Goal: Task Accomplishment & Management: Use online tool/utility

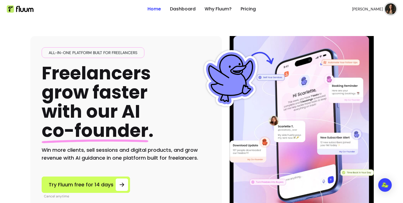
click at [389, 11] on img at bounding box center [390, 8] width 11 height 11
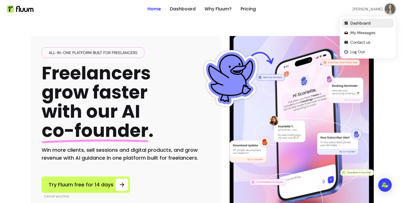
click at [363, 23] on span "Dashboard" at bounding box center [370, 23] width 41 height 6
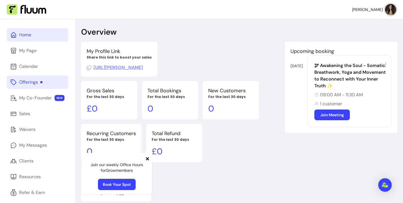
click at [36, 84] on div "Offerings" at bounding box center [30, 82] width 23 height 7
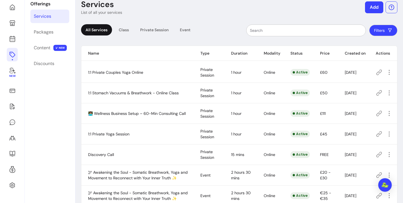
scroll to position [27, 0]
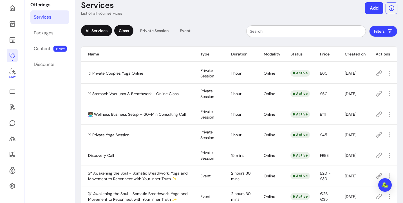
click at [128, 31] on div "Class" at bounding box center [123, 30] width 19 height 11
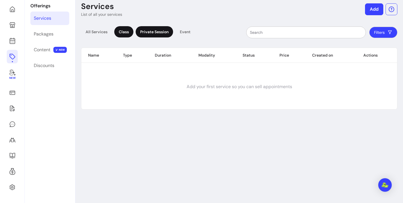
click at [152, 33] on div "Private Session" at bounding box center [154, 31] width 37 height 11
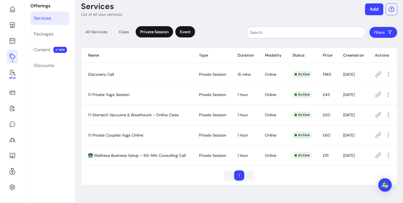
click at [184, 35] on div "Event" at bounding box center [185, 31] width 20 height 11
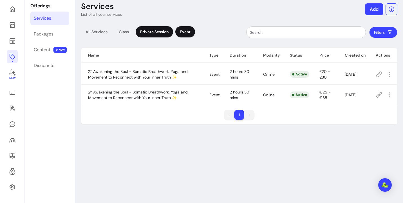
click at [160, 33] on div "Private Session" at bounding box center [154, 31] width 37 height 11
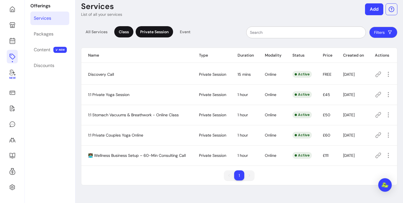
click at [114, 33] on div "Class" at bounding box center [123, 31] width 19 height 11
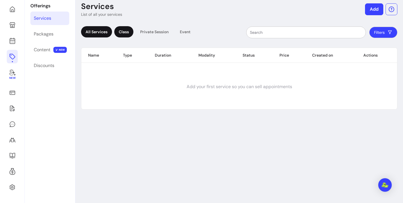
click at [93, 33] on div "All Services" at bounding box center [96, 31] width 31 height 11
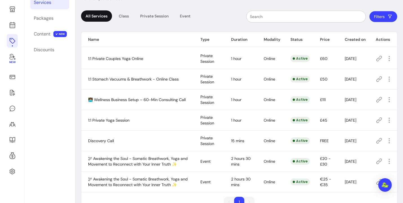
scroll to position [41, 0]
click at [387, 17] on icon "button" at bounding box center [389, 16] width 5 height 5
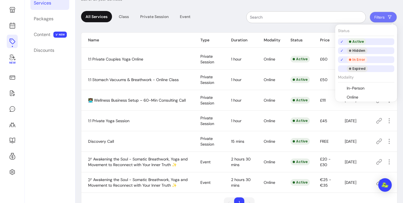
click at [357, 70] on div "Expired" at bounding box center [357, 68] width 21 height 7
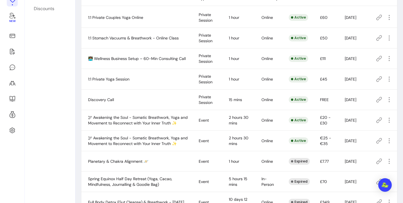
scroll to position [140, 0]
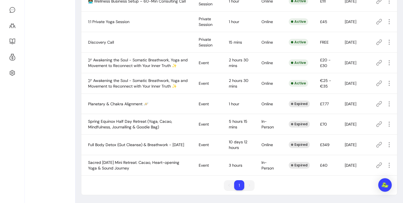
click at [151, 143] on span "Full Body Detox (Gut Cleanse) & Breathwork - [DATE]" at bounding box center [136, 144] width 96 height 5
click at [385, 144] on button "button" at bounding box center [389, 144] width 9 height 9
click at [357, 182] on span "Duplicate" at bounding box center [368, 183] width 41 height 6
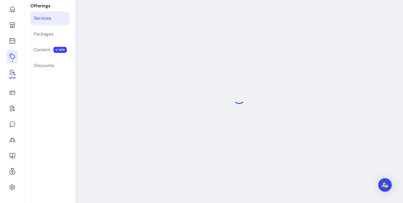
scroll to position [19, 0]
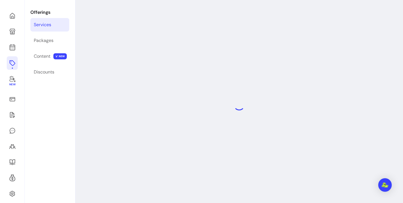
select select "***"
select select "******"
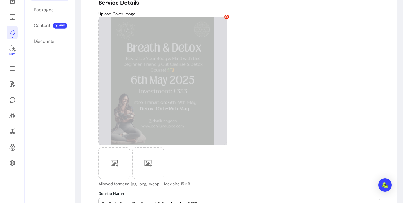
scroll to position [49, 0]
click at [227, 17] on icon at bounding box center [226, 17] width 3 height 3
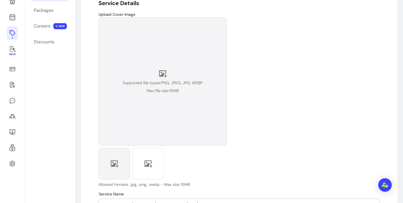
click at [118, 156] on div at bounding box center [114, 164] width 32 height 32
click at [158, 86] on div "Supported file types: PNG, JPEG, JPG, WEBP Max file size: 15 MB" at bounding box center [163, 81] width 80 height 24
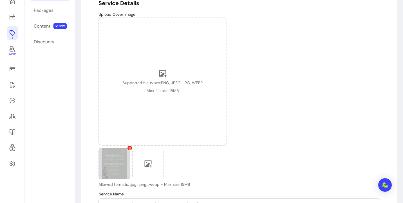
click at [129, 149] on icon at bounding box center [129, 148] width 3 height 3
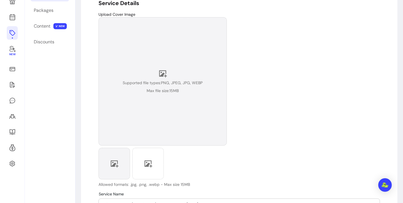
click at [168, 77] on div "Supported file types: PNG, JPEG, JPG, WEBP Max file size: 15 MB" at bounding box center [163, 81] width 80 height 24
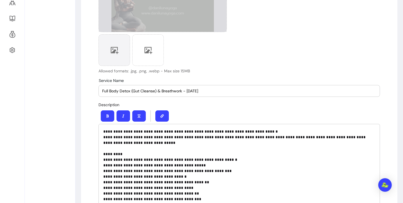
scroll to position [163, 0]
click at [188, 92] on input "Full Body Detox (Gut Cleanse) & Breathwork - [DATE]" at bounding box center [239, 91] width 274 height 6
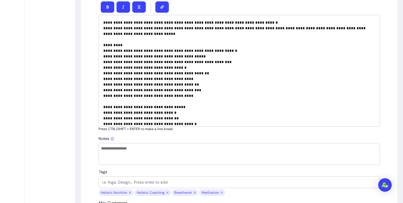
scroll to position [84, 0]
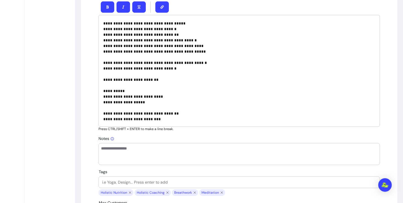
type input "Full Body Detox (Gut Cleanse) & Breathwork - [DATE]"
click at [137, 96] on p "**********" at bounding box center [239, 29] width 272 height 186
drag, startPoint x: 116, startPoint y: 102, endPoint x: 121, endPoint y: 102, distance: 4.8
click at [121, 102] on p "**********" at bounding box center [239, 29] width 272 height 186
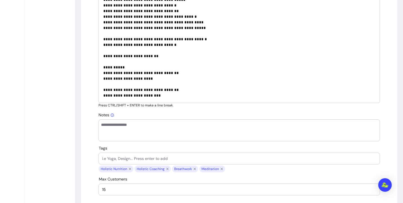
scroll to position [299, 0]
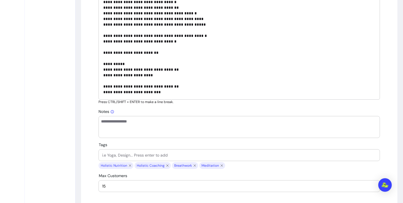
click at [156, 91] on p "**********" at bounding box center [239, 2] width 272 height 186
drag, startPoint x: 103, startPoint y: 91, endPoint x: 171, endPoint y: 91, distance: 68.1
click at [171, 91] on p "**********" at bounding box center [239, 2] width 272 height 186
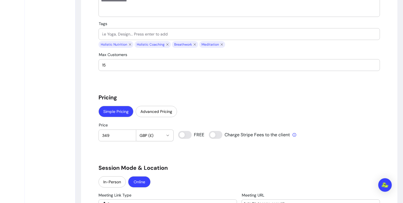
scroll to position [420, 0]
click at [112, 134] on input "349" at bounding box center [117, 135] width 30 height 6
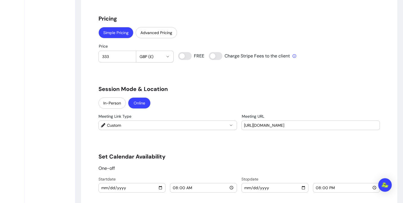
scroll to position [499, 0]
type input "333"
click at [232, 124] on icon "button" at bounding box center [231, 124] width 2 height 1
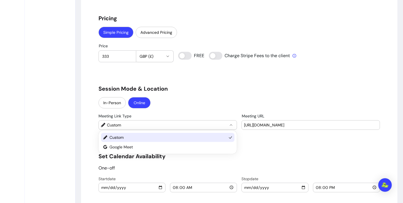
click at [223, 136] on span "Custom" at bounding box center [167, 137] width 117 height 6
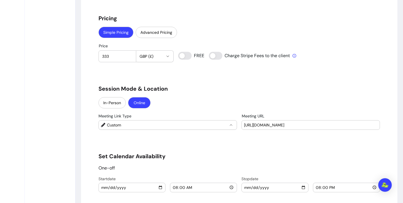
click at [241, 101] on div "In-Person Online" at bounding box center [238, 103] width 281 height 12
click at [259, 124] on input "[URL][DOMAIN_NAME]" at bounding box center [310, 125] width 133 height 6
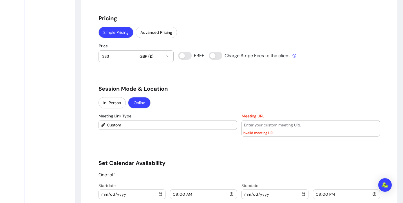
click at [276, 99] on div "In-Person Online" at bounding box center [238, 103] width 281 height 12
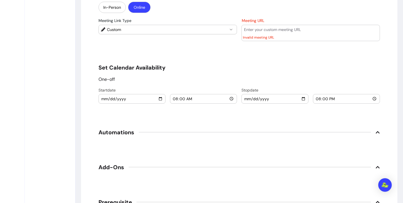
scroll to position [595, 0]
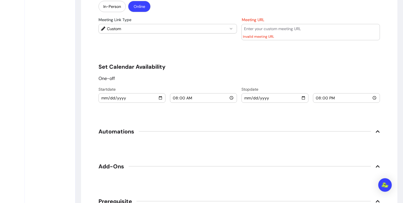
click at [162, 99] on input "[DATE]" at bounding box center [132, 98] width 62 height 6
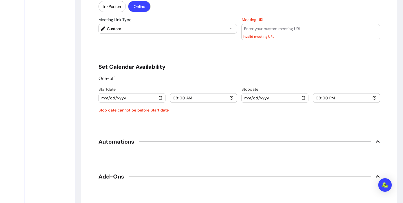
type input "[DATE]"
click at [281, 101] on div "[DATE]" at bounding box center [275, 97] width 62 height 9
click at [305, 98] on input "[DATE]" at bounding box center [275, 98] width 62 height 6
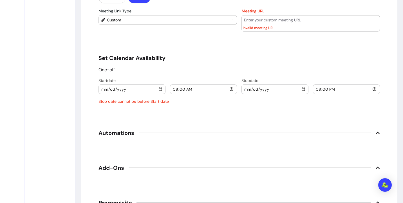
scroll to position [626, 0]
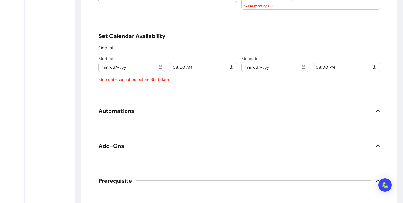
click at [303, 67] on input "[DATE]" at bounding box center [275, 67] width 62 height 6
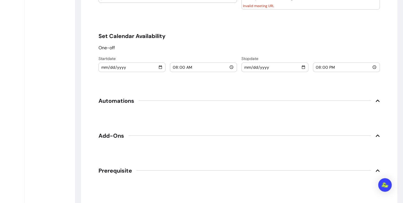
type input "[DATE]"
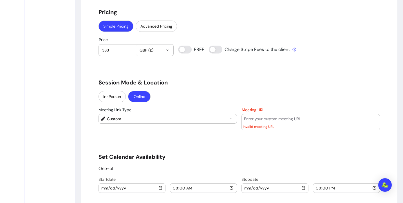
scroll to position [505, 0]
click at [258, 120] on input "Meeting URL" at bounding box center [310, 119] width 133 height 6
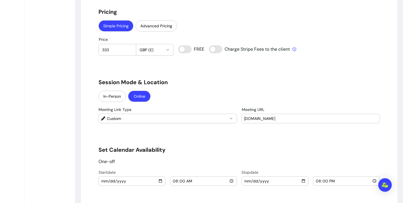
type input "[DOMAIN_NAME]"
click at [309, 86] on h5 "Session Mode & Location" at bounding box center [238, 82] width 281 height 8
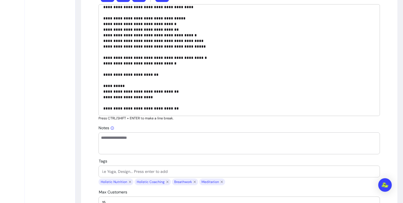
scroll to position [283, 0]
click at [187, 96] on p "**********" at bounding box center [239, 21] width 272 height 180
click at [192, 92] on p "**********" at bounding box center [239, 21] width 272 height 180
click at [183, 94] on p "**********" at bounding box center [239, 21] width 272 height 180
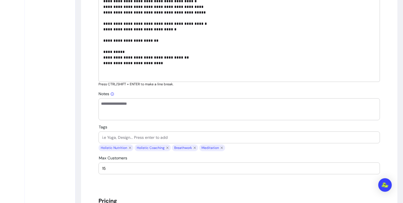
scroll to position [84, 0]
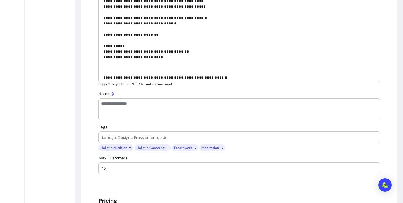
click at [149, 78] on p "**********" at bounding box center [239, 83] width 272 height 17
click at [248, 78] on p "**********" at bounding box center [239, 83] width 272 height 17
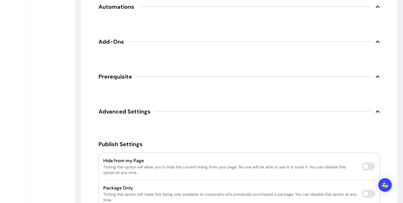
scroll to position [750, 0]
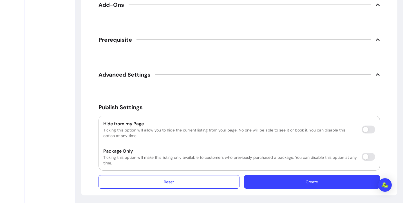
click at [277, 182] on button "Create" at bounding box center [312, 182] width 136 height 14
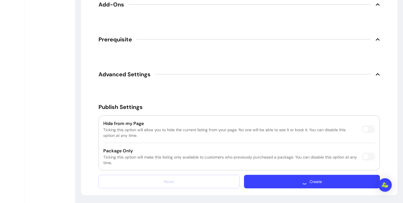
scroll to position [734, 0]
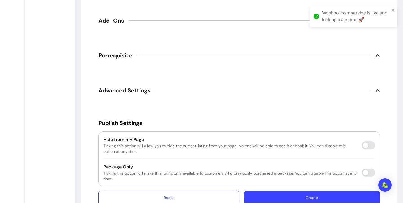
scroll to position [19, 0]
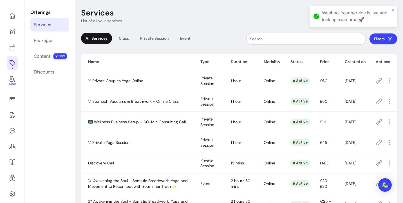
click at [355, 15] on div "Woohoo! Your service is live and looking awesome 🚀" at bounding box center [356, 17] width 68 height 14
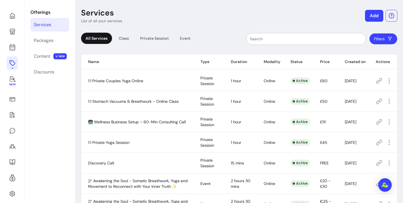
scroll to position [79, 0]
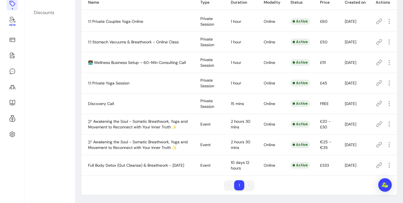
click at [158, 163] on span "Full Body Detox (Gut Cleanse) & Breathwork - [DATE]" at bounding box center [136, 165] width 96 height 5
click at [380, 166] on icon at bounding box center [379, 165] width 7 height 7
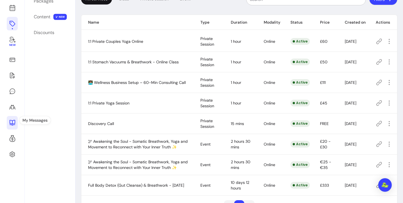
scroll to position [59, 0]
click at [11, 123] on icon at bounding box center [12, 122] width 7 height 7
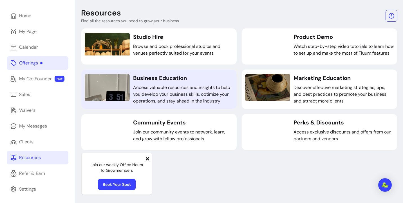
scroll to position [21, 0]
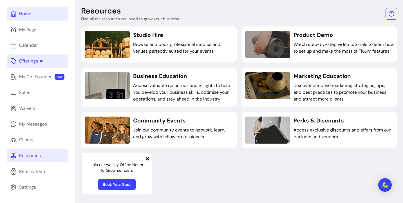
click at [26, 15] on div "Home" at bounding box center [25, 13] width 12 height 7
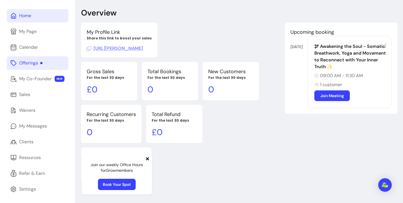
scroll to position [21, 0]
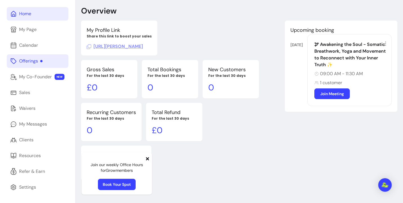
click at [132, 47] on span "[URL][PERSON_NAME]" at bounding box center [115, 46] width 56 height 6
click at [235, 20] on div "Overview My Profile Link Share this link to boost your sales [URL][PERSON_NAME]…" at bounding box center [239, 100] width 328 height 205
click at [157, 42] on div "My Profile Link Share this link to boost your sales [URL][PERSON_NAME]" at bounding box center [119, 38] width 76 height 35
click at [143, 46] on span "[URL][PERSON_NAME]" at bounding box center [115, 46] width 56 height 6
click at [158, 43] on div "My Profile Link Share this link to boost your sales Copied Upcoming booking [DA…" at bounding box center [180, 38] width 199 height 35
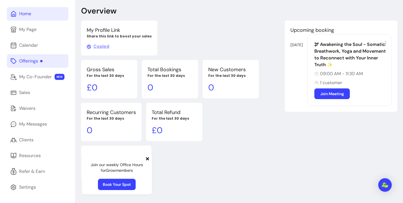
scroll to position [0, 0]
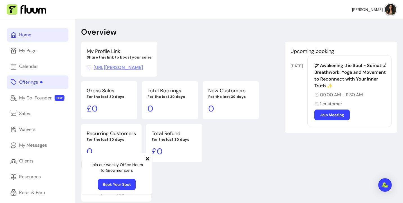
click at [229, 58] on div "My Profile Link Share this link to boost your sales [URL][PERSON_NAME] Upcoming…" at bounding box center [180, 59] width 199 height 35
